Goal: Transaction & Acquisition: Obtain resource

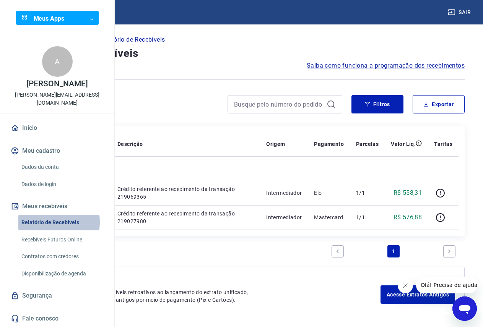
click at [44, 231] on link "Relatório de Recebíveis" at bounding box center [61, 223] width 87 height 16
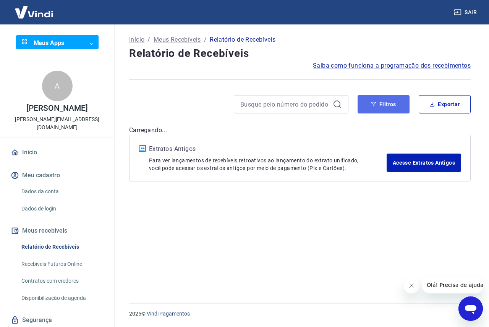
click at [379, 109] on button "Filtros" at bounding box center [384, 104] width 52 height 18
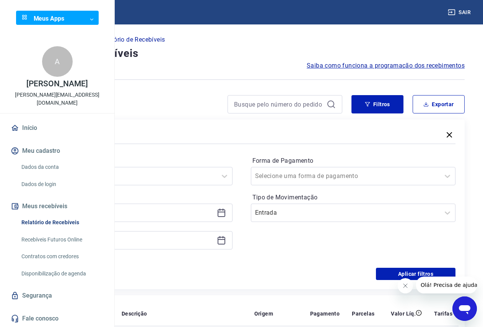
click at [226, 213] on icon at bounding box center [221, 212] width 9 height 9
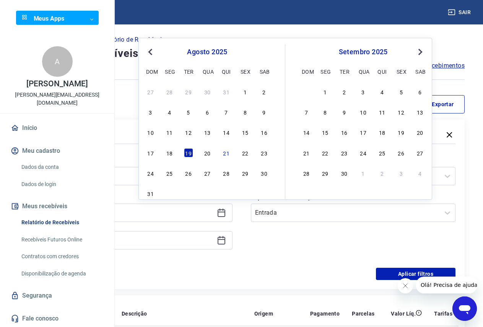
click at [208, 156] on div "20" at bounding box center [207, 152] width 9 height 9
type input "[DATE]"
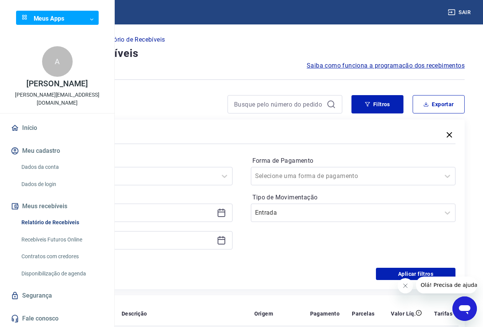
click at [225, 242] on icon at bounding box center [222, 241] width 8 height 8
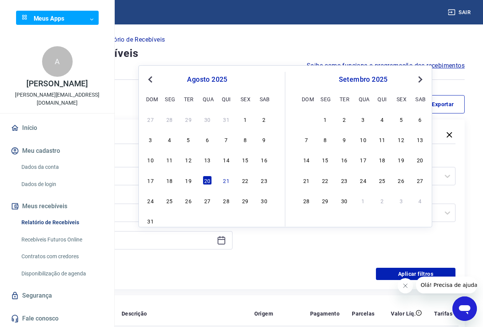
click at [229, 182] on div "21" at bounding box center [226, 180] width 9 height 9
type input "[DATE]"
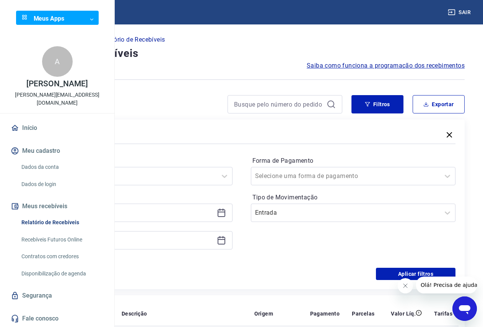
click at [323, 244] on div "Forma de Pagamento Selecione uma forma de pagamento Tipo de Movimentação Entrada" at bounding box center [353, 207] width 205 height 104
click at [332, 214] on input "Tipo de Movimentação" at bounding box center [293, 212] width 77 height 9
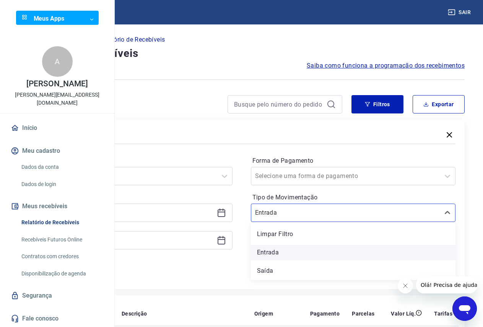
click at [345, 252] on div "Entrada" at bounding box center [353, 252] width 205 height 15
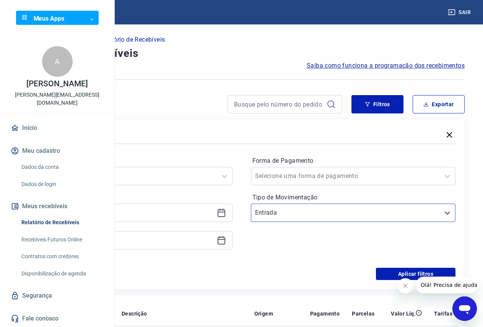
click at [320, 258] on div "Forma de Pagamento Selecione uma forma de pagamento Tipo de Movimentação option…" at bounding box center [353, 207] width 205 height 104
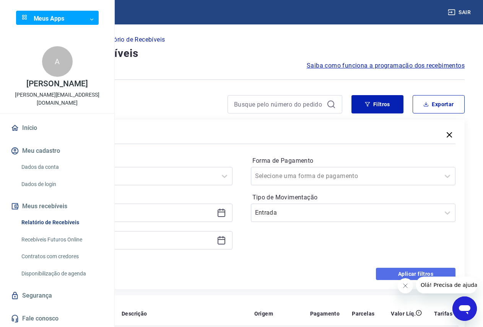
click at [392, 272] on button "Aplicar filtros" at bounding box center [416, 274] width 80 height 12
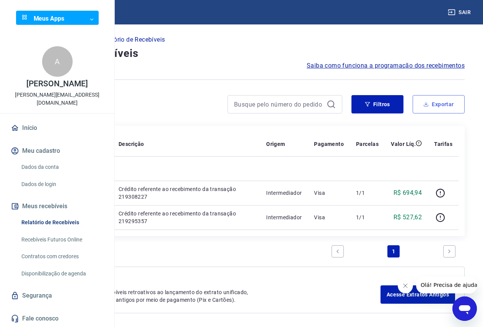
click at [448, 106] on button "Exportar" at bounding box center [439, 104] width 52 height 18
type input "[DATE]"
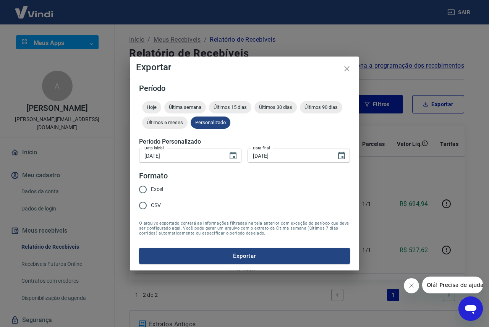
click at [146, 188] on input "Excel" at bounding box center [143, 190] width 16 height 16
radio input "true"
click at [271, 257] on button "Exportar" at bounding box center [244, 256] width 211 height 16
